Goal: Transaction & Acquisition: Purchase product/service

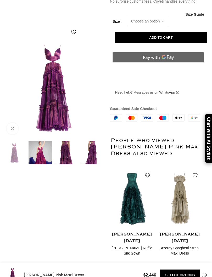
scroll to position [100, 0]
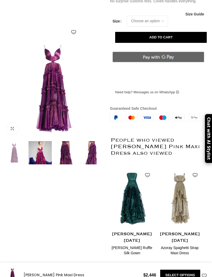
click at [96, 150] on img at bounding box center [91, 152] width 23 height 23
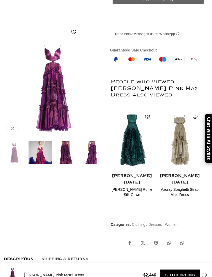
scroll to position [159, 0]
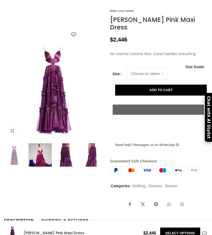
scroll to position [48, 0]
click at [50, 162] on img at bounding box center [40, 155] width 23 height 23
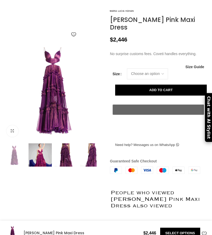
click at [69, 167] on img at bounding box center [65, 155] width 23 height 23
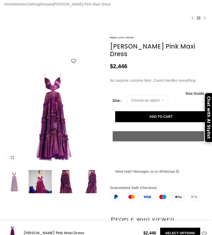
scroll to position [0, 0]
